Goal: Transaction & Acquisition: Purchase product/service

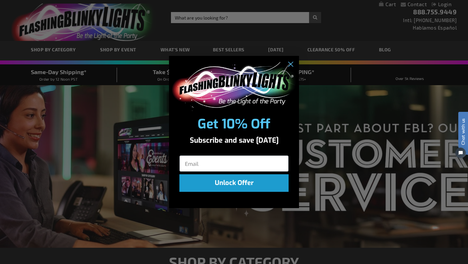
click at [185, 78] on img "POPUP Form" at bounding box center [234, 86] width 126 height 49
click at [291, 62] on circle "Close dialog" at bounding box center [290, 64] width 11 height 11
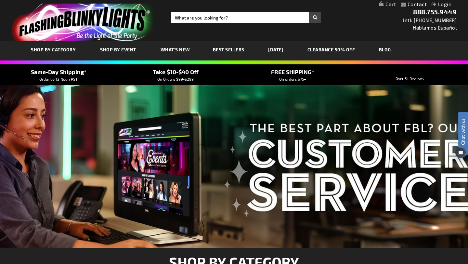
click at [222, 53] on link "Best Sellers" at bounding box center [228, 50] width 41 height 22
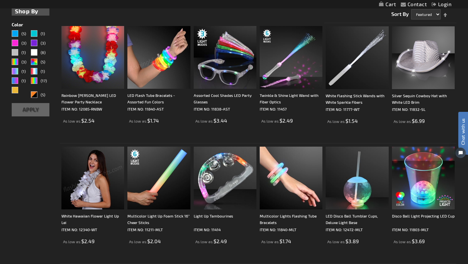
scroll to position [172, 0]
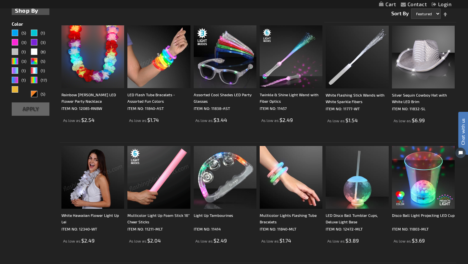
click at [153, 194] on img at bounding box center [158, 177] width 63 height 63
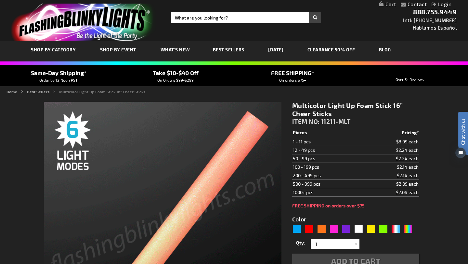
type input "5659"
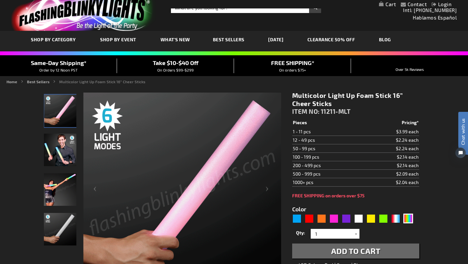
scroll to position [13, 0]
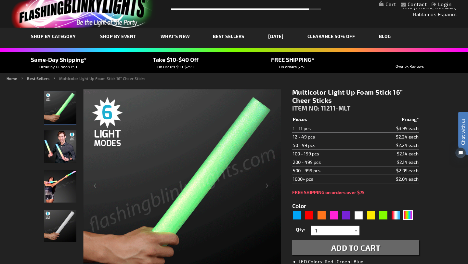
click at [48, 153] on img "Man displaying 16 Inch Multi-Color LED Light Up Foam Stick" at bounding box center [60, 146] width 32 height 32
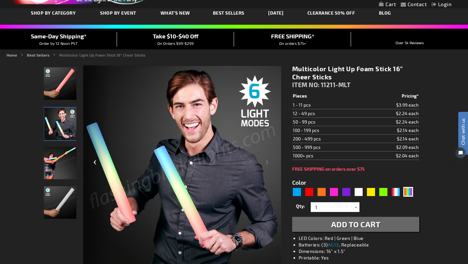
scroll to position [39, 0]
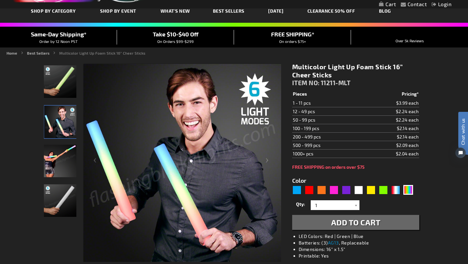
click at [64, 161] on img "Woman displaying 16 Inch Multi-Color LED Light Up Foam Stick" at bounding box center [60, 161] width 32 height 32
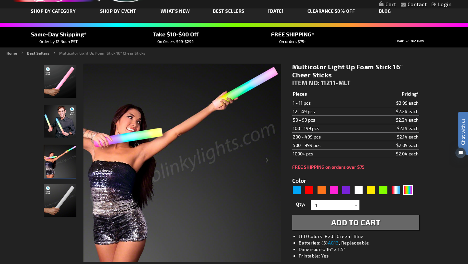
click at [60, 193] on img "16 Inch Multi-Color LED Light Up Foam Stick" at bounding box center [60, 200] width 32 height 32
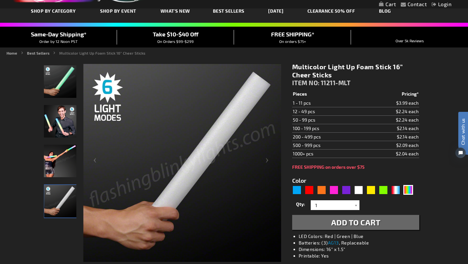
click at [65, 74] on img "16 Inch Multi-Color LED Light Up Foam Stick" at bounding box center [60, 81] width 32 height 32
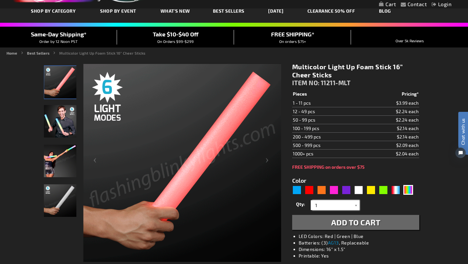
click at [334, 207] on input "1" at bounding box center [335, 205] width 47 height 10
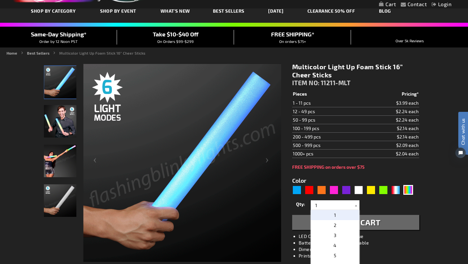
click at [362, 140] on td "200 - 499 pcs" at bounding box center [327, 137] width 70 height 8
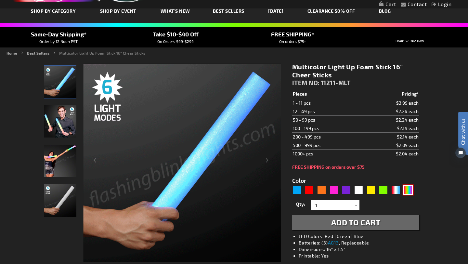
click at [412, 189] on div "Multicolor" at bounding box center [408, 190] width 10 height 10
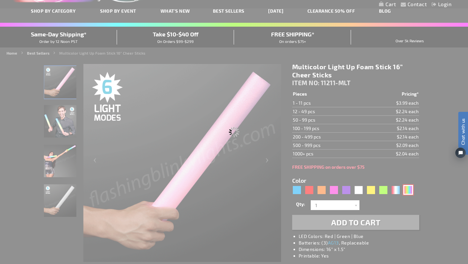
type input "Customize - Multicolor Light Up Foam Stick 16&rdquo; Cheer Sticks - ITEM NO: 11…"
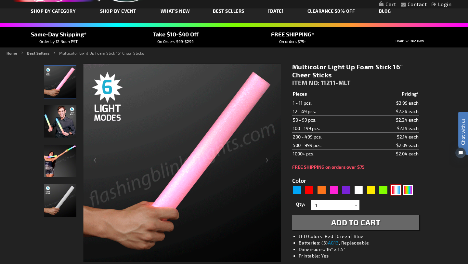
click at [396, 189] on div "RWB" at bounding box center [396, 190] width 10 height 10
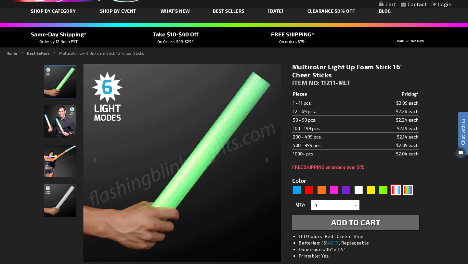
type input "5643"
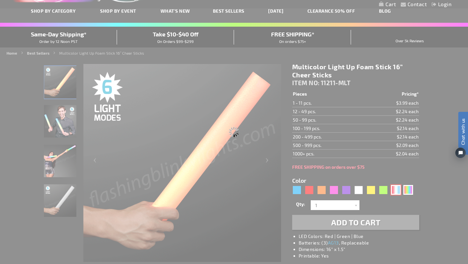
type input "11211-RWB"
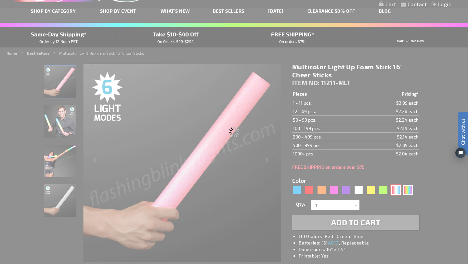
type input "Customize - Red White &amp; Blue LED Foam Batons 16&rdquo; Cheer Sticks - ITEM …"
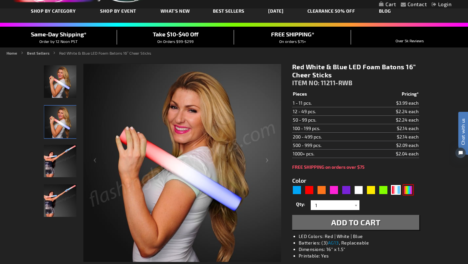
click at [409, 191] on div "Multicolor" at bounding box center [408, 190] width 10 height 10
type input "5659"
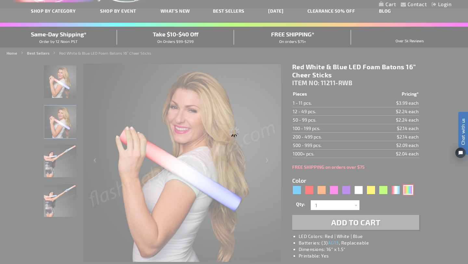
type input "11211-MLT"
type input "Customize - Multicolor Light Up Foam Stick 16&rdquo; Cheer Sticks - ITEM NO: 11…"
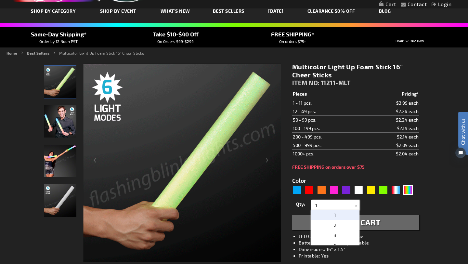
click at [325, 203] on input "1" at bounding box center [335, 205] width 47 height 10
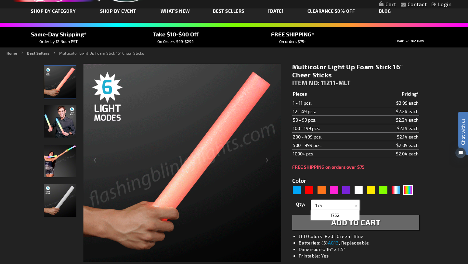
type input "175"
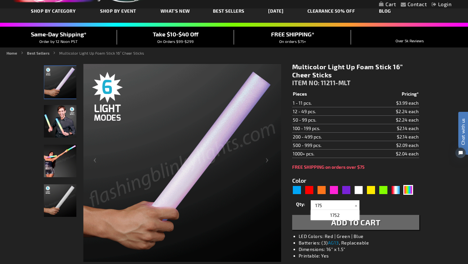
click at [384, 204] on div "Qty 1 2 3 4 5 6 7 8 9 10 11 12 24 36 48 60 72 84 96 108 120 132 144 156 168" at bounding box center [355, 205] width 127 height 13
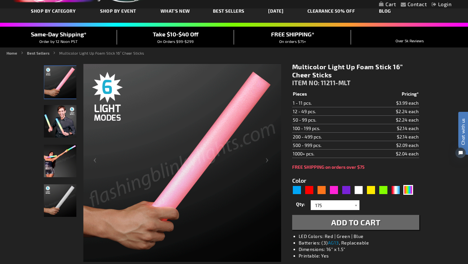
click at [365, 223] on span "Add to Cart" at bounding box center [355, 221] width 49 height 9
